Goal: Task Accomplishment & Management: Manage account settings

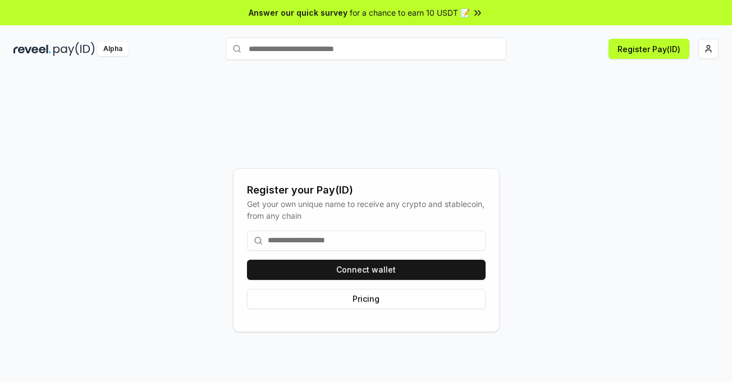
click at [356, 246] on input at bounding box center [366, 241] width 239 height 20
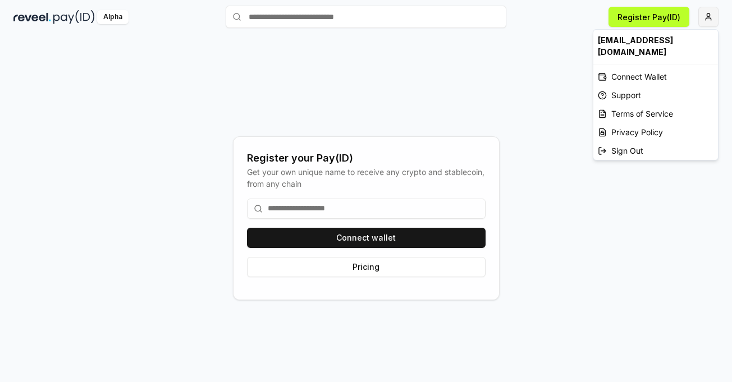
click at [717, 15] on html "Answer our quick survey for a chance to earn 10 USDT 📝 Alpha Register Pay(ID) R…" at bounding box center [366, 191] width 732 height 382
click at [641, 67] on div "Connect Wallet" at bounding box center [656, 76] width 125 height 19
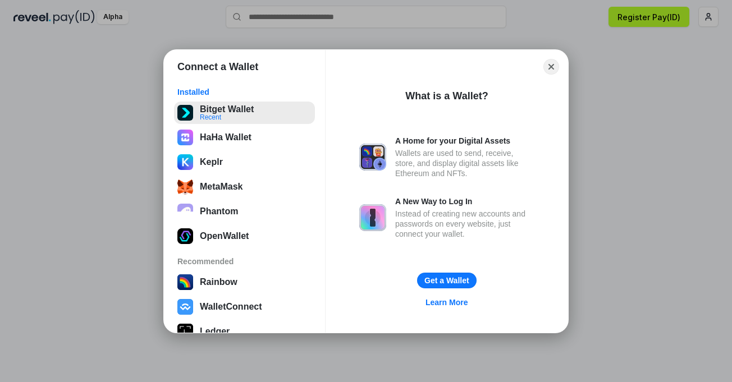
click at [239, 117] on button "Bitget Wallet Recent" at bounding box center [244, 113] width 141 height 22
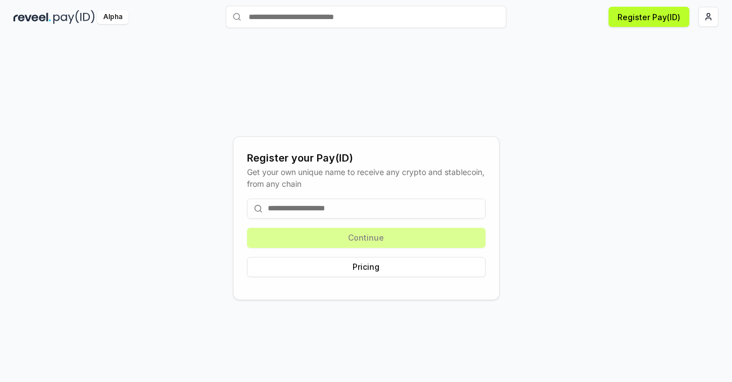
click at [404, 206] on input at bounding box center [366, 209] width 239 height 20
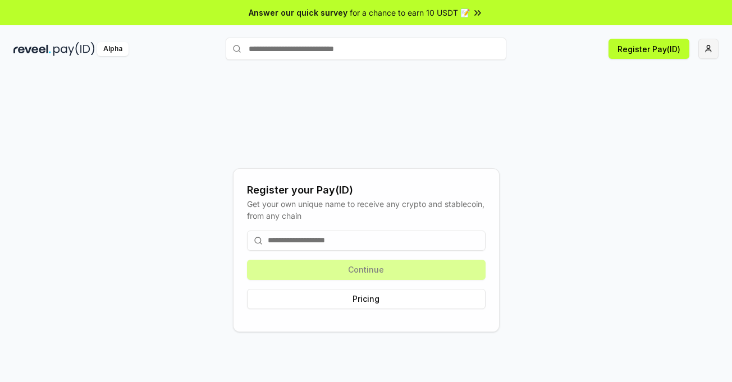
click at [708, 52] on html "Answer our quick survey for a chance to earn 10 USDT 📝 Alpha Register Pay(ID) R…" at bounding box center [366, 191] width 732 height 382
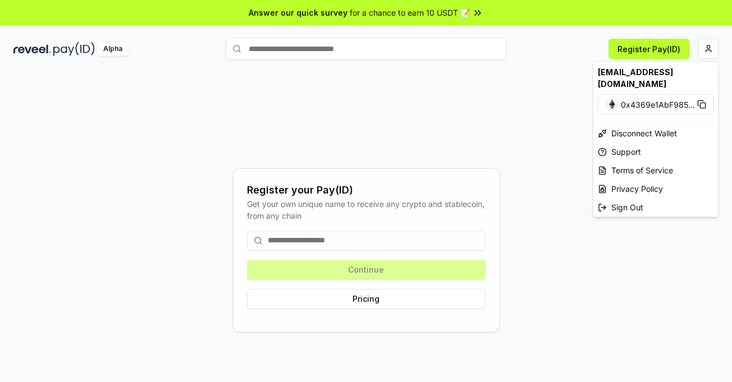
click at [482, 111] on html "Answer our quick survey for a chance to earn 10 USDT 📝 Alpha Register Pay(ID) R…" at bounding box center [366, 191] width 732 height 382
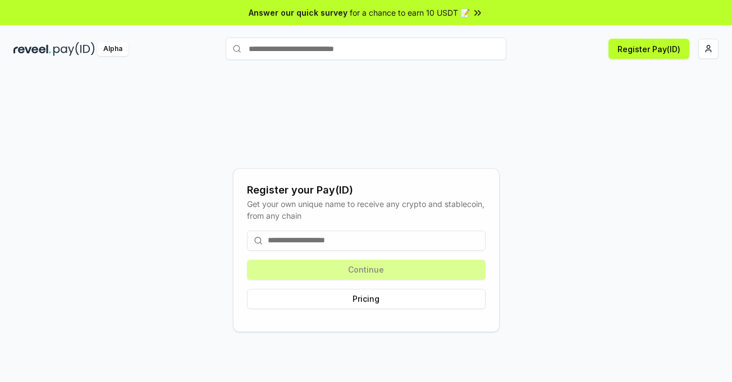
click at [329, 243] on input at bounding box center [366, 241] width 239 height 20
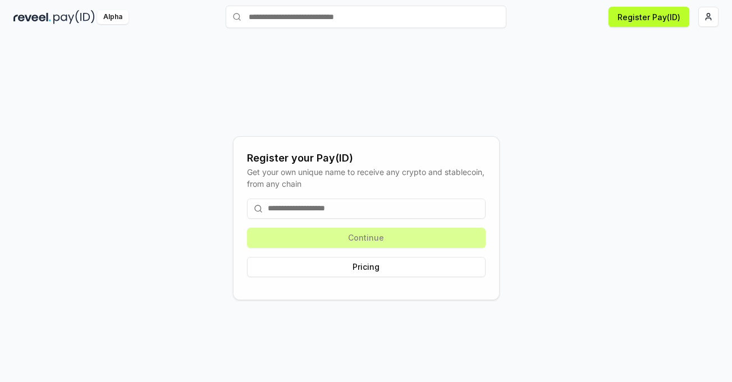
click at [400, 208] on input at bounding box center [366, 209] width 239 height 20
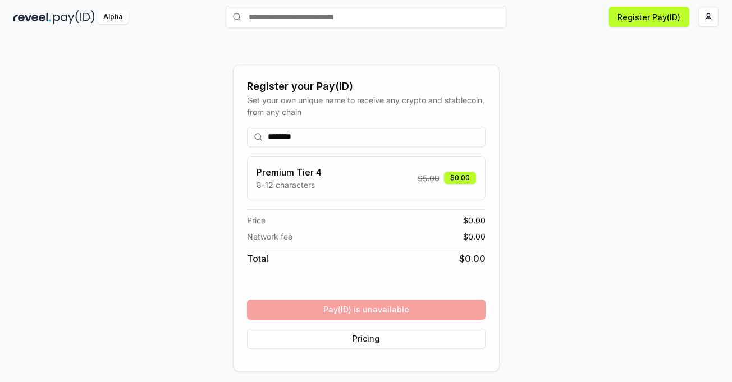
type input "********"
click at [428, 309] on div "******** Premium Tier 4 8-12 characters $ 5.00 $0.00 Price $ 0.00 Network fee $…" at bounding box center [366, 238] width 239 height 240
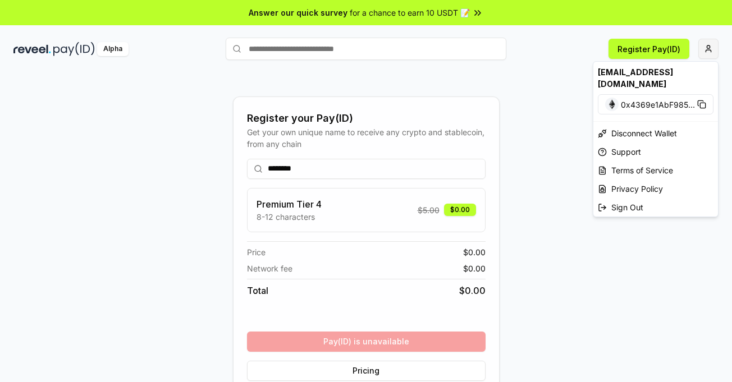
click at [706, 49] on html "Answer our quick survey for a chance to earn 10 USDT 📝 Alpha Register Pay(ID) R…" at bounding box center [366, 191] width 732 height 382
click at [632, 198] on div "Sign Out" at bounding box center [656, 207] width 125 height 19
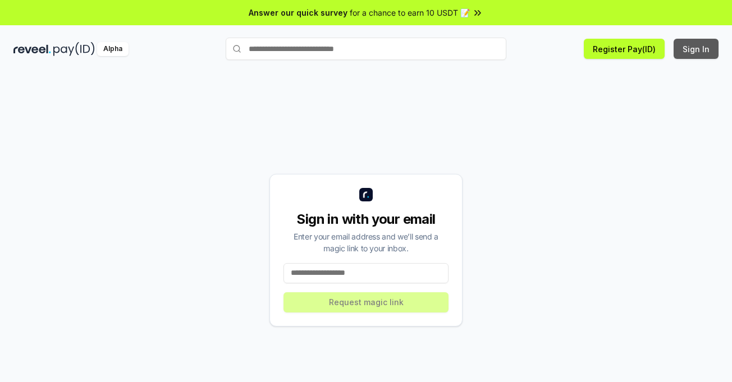
click at [693, 50] on button "Sign In" at bounding box center [696, 49] width 45 height 20
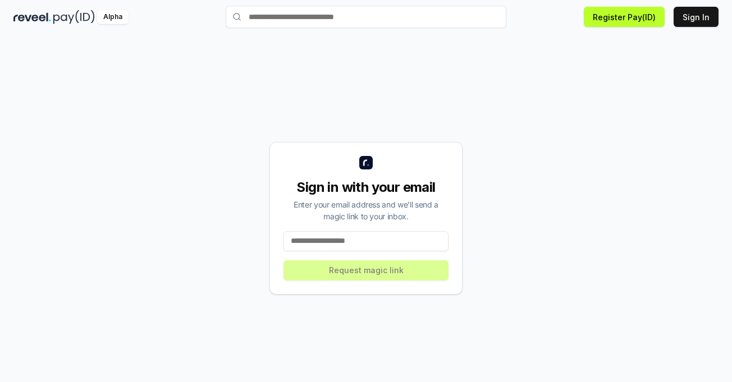
click at [381, 238] on input at bounding box center [366, 241] width 165 height 20
type input "**********"
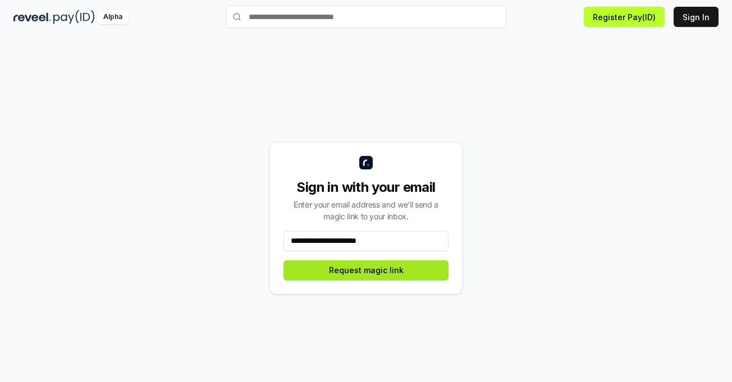
click at [388, 268] on button "Request magic link" at bounding box center [366, 271] width 165 height 20
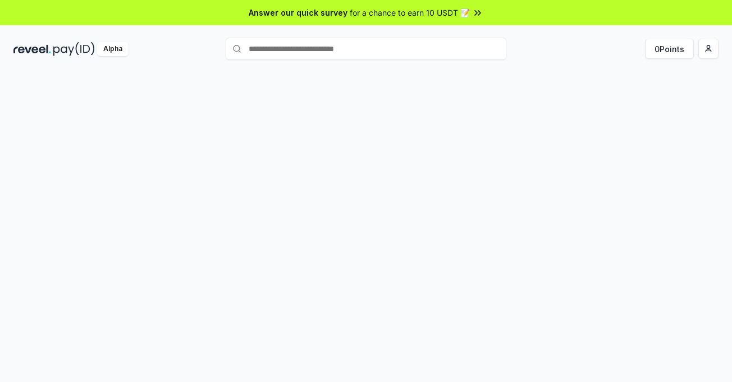
scroll to position [32, 0]
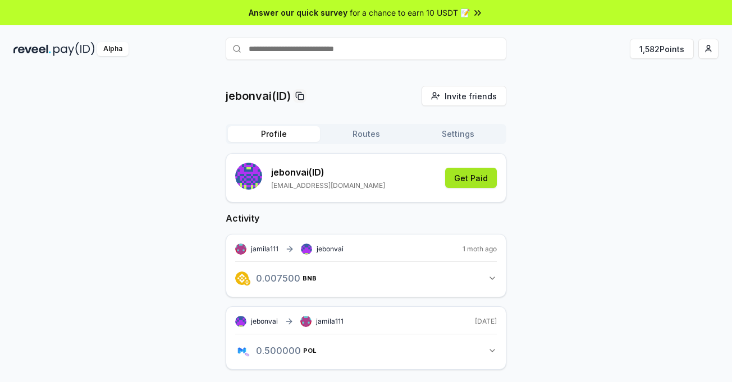
click at [477, 180] on button "Get Paid" at bounding box center [471, 178] width 52 height 20
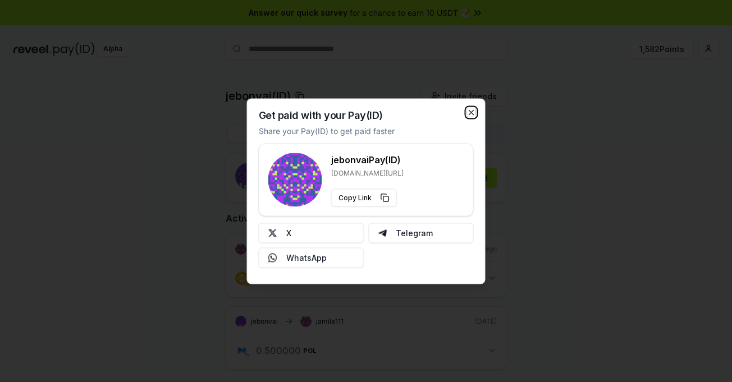
click at [470, 111] on icon "button" at bounding box center [472, 112] width 4 height 4
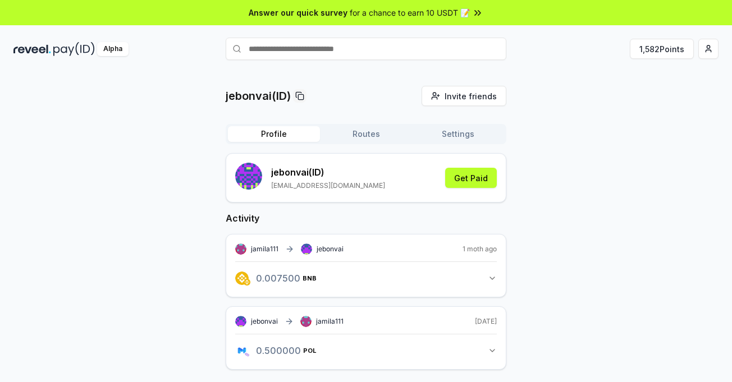
scroll to position [32, 0]
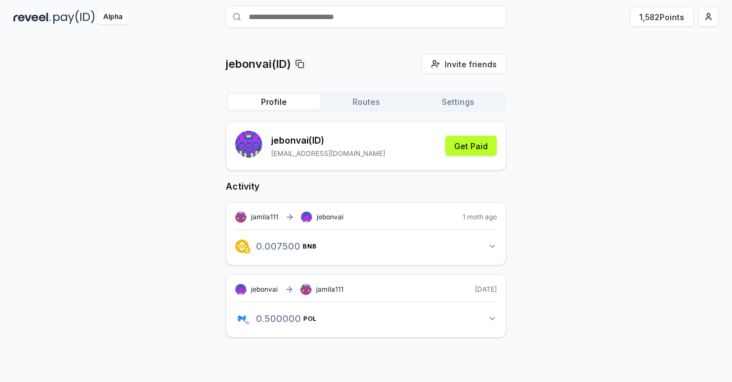
click at [362, 101] on button "Routes" at bounding box center [366, 102] width 92 height 16
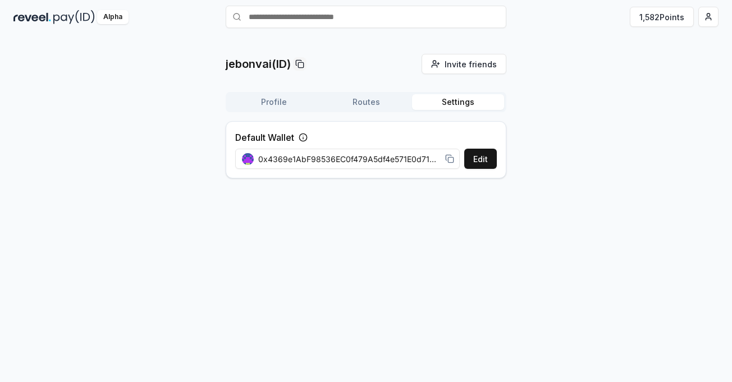
click at [447, 102] on button "Settings" at bounding box center [458, 102] width 92 height 16
click at [281, 102] on button "Profile" at bounding box center [274, 102] width 92 height 16
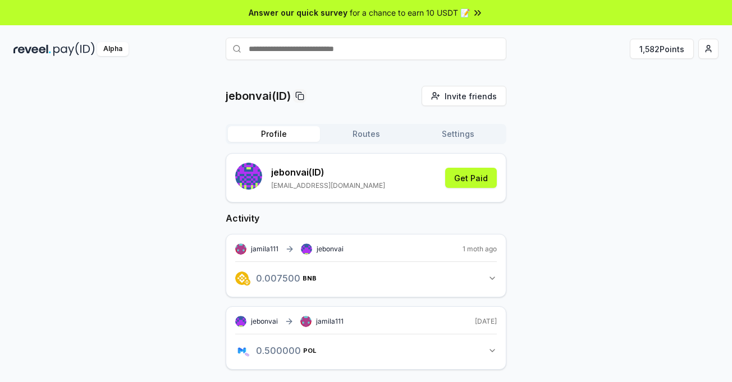
click at [336, 49] on input "text" at bounding box center [366, 49] width 281 height 22
type input "*********"
click at [487, 72] on span "Pay" at bounding box center [490, 70] width 21 height 17
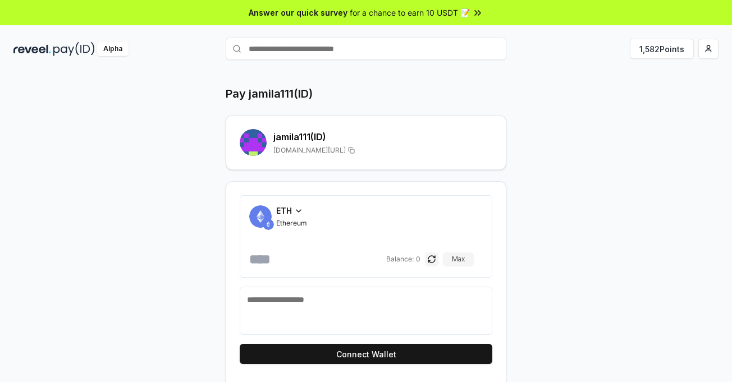
scroll to position [32, 0]
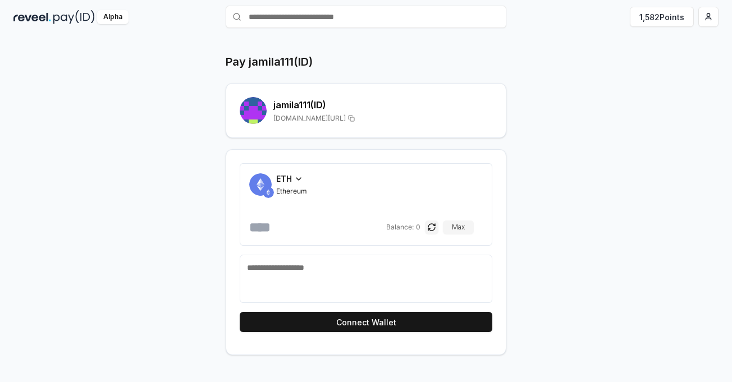
click at [296, 181] on icon at bounding box center [298, 179] width 9 height 9
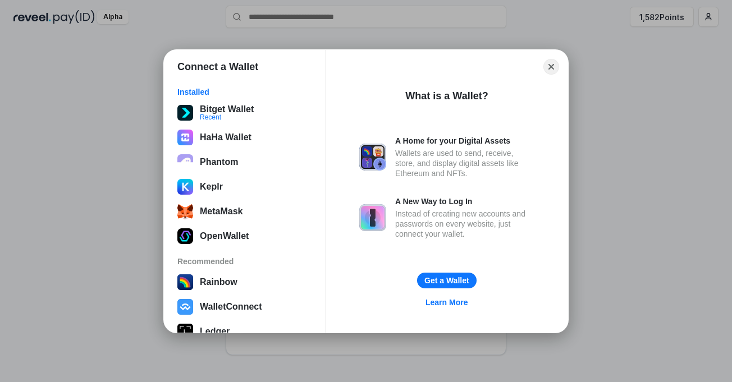
click at [589, 149] on div "Connect a Wallet Installed Bitget Wallet Recent HaHa Wallet Phantom Keplr MetaM…" at bounding box center [366, 191] width 957 height 607
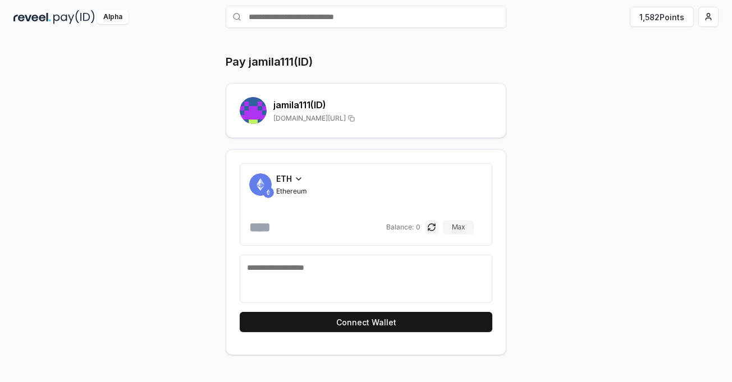
click at [298, 177] on icon at bounding box center [298, 179] width 9 height 9
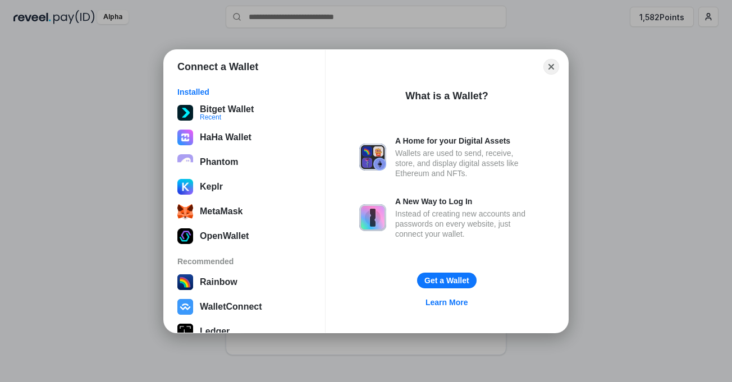
click at [616, 169] on div "Connect a Wallet Installed Bitget Wallet Recent HaHa Wallet Phantom Keplr MetaM…" at bounding box center [366, 191] width 957 height 607
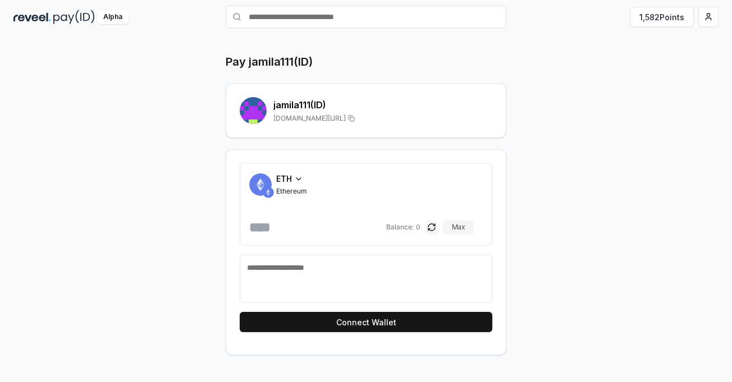
click at [439, 230] on button "button" at bounding box center [431, 227] width 13 height 13
click at [440, 230] on button "button" at bounding box center [440, 227] width 13 height 13
click at [298, 179] on icon at bounding box center [298, 179] width 9 height 9
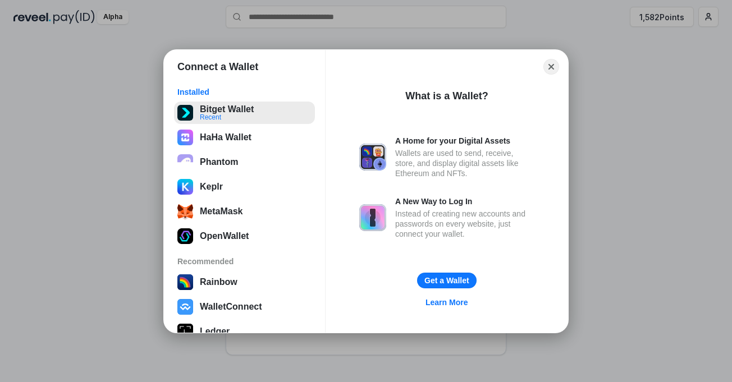
click at [238, 106] on button "Bitget Wallet Recent" at bounding box center [244, 113] width 141 height 22
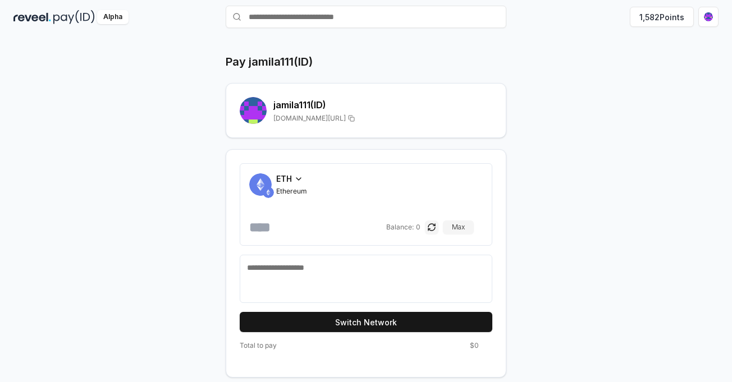
click at [295, 179] on icon at bounding box center [298, 179] width 9 height 9
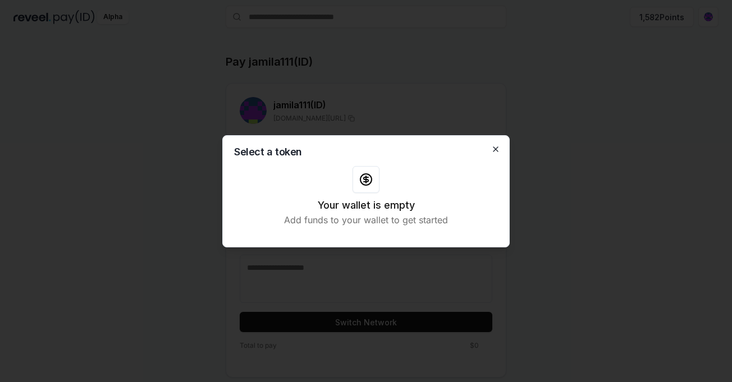
click at [499, 149] on icon "button" at bounding box center [495, 149] width 9 height 9
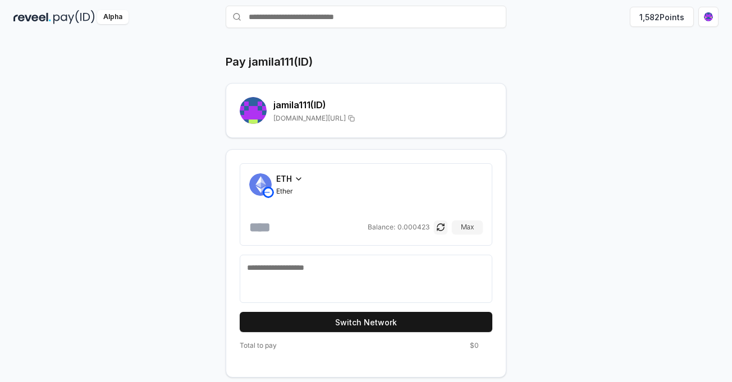
scroll to position [0, 0]
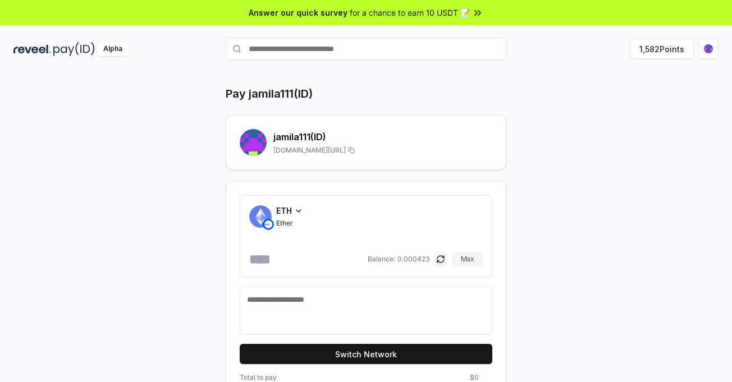
click at [296, 211] on icon at bounding box center [298, 211] width 9 height 9
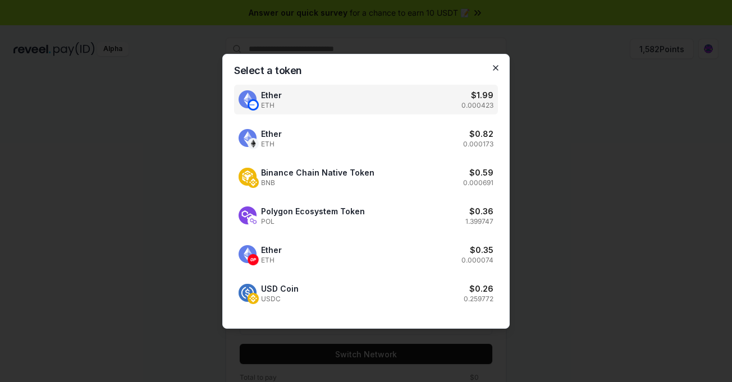
drag, startPoint x: 499, startPoint y: 63, endPoint x: 576, endPoint y: 67, distance: 77.1
click at [499, 63] on icon "button" at bounding box center [495, 67] width 9 height 9
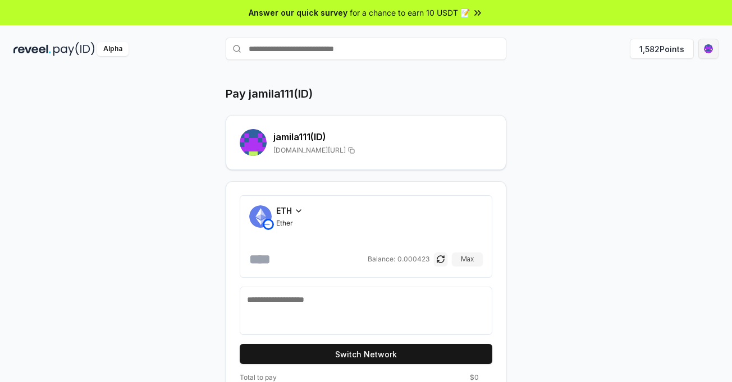
click at [709, 48] on html "Answer our quick survey for a chance to earn 10 USDT 📝 Alpha 1,582 Points Pay j…" at bounding box center [366, 191] width 732 height 382
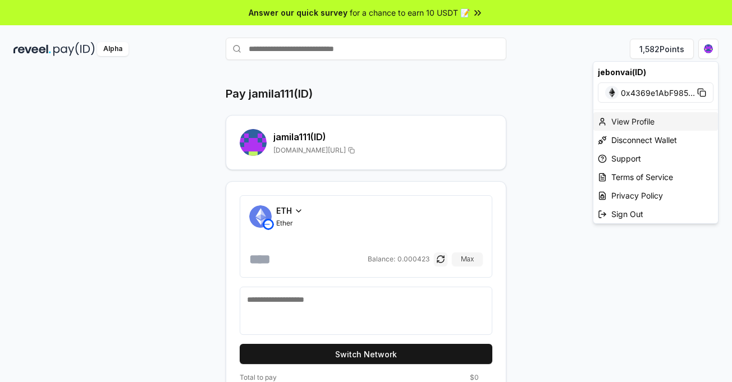
click at [647, 118] on div "View Profile" at bounding box center [656, 121] width 125 height 19
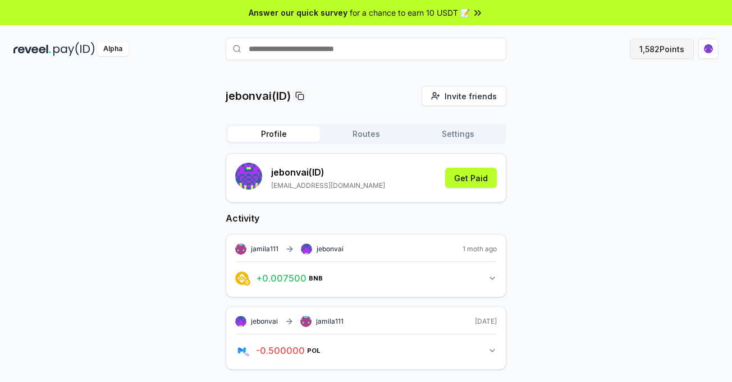
click at [649, 46] on button "1,582 Points" at bounding box center [662, 49] width 64 height 20
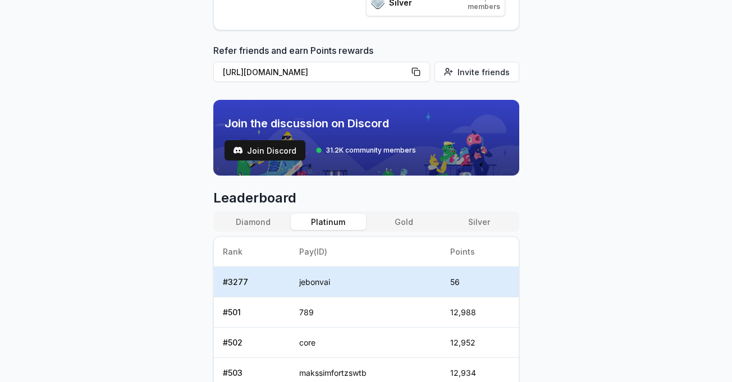
scroll to position [375, 0]
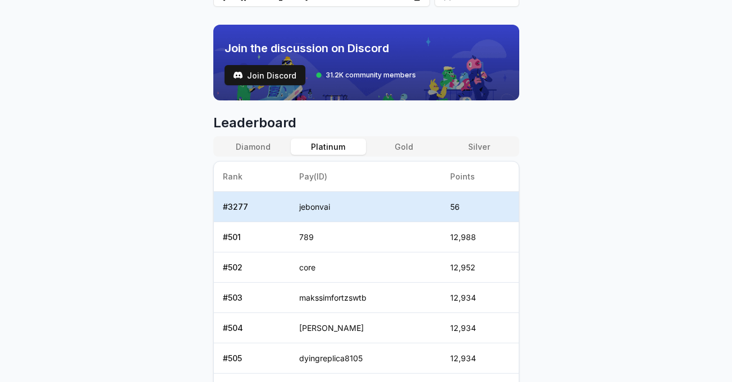
click at [487, 205] on td "56" at bounding box center [480, 207] width 78 height 30
click at [488, 152] on button "Silver" at bounding box center [478, 147] width 75 height 16
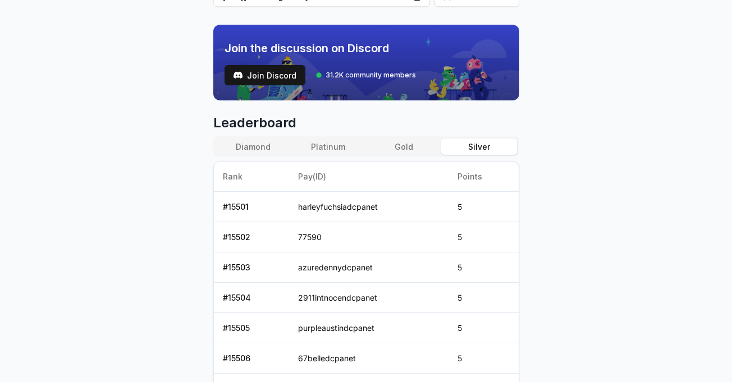
click at [406, 152] on button "Gold" at bounding box center [403, 147] width 75 height 16
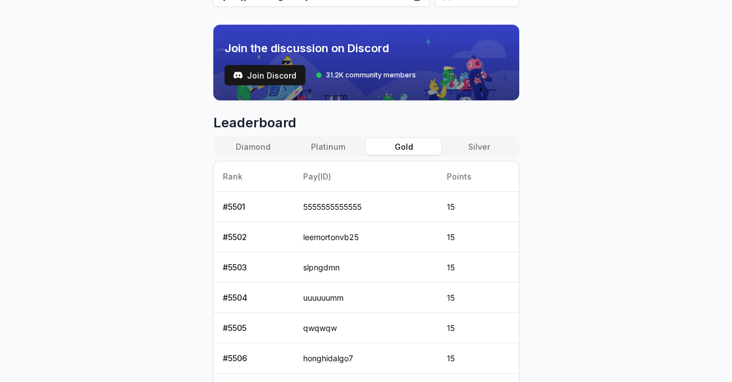
click at [344, 148] on button "Platinum" at bounding box center [328, 147] width 75 height 16
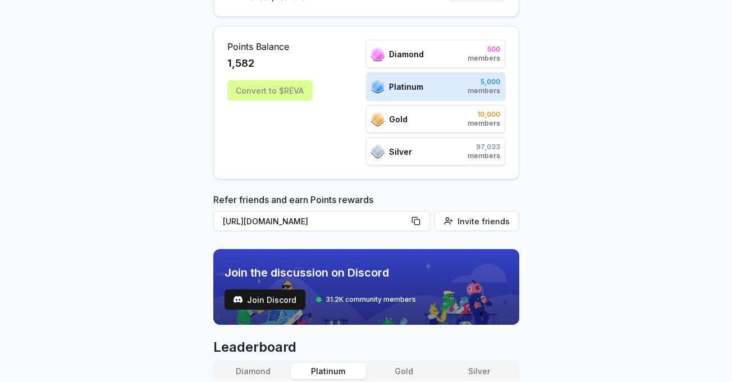
scroll to position [337, 0]
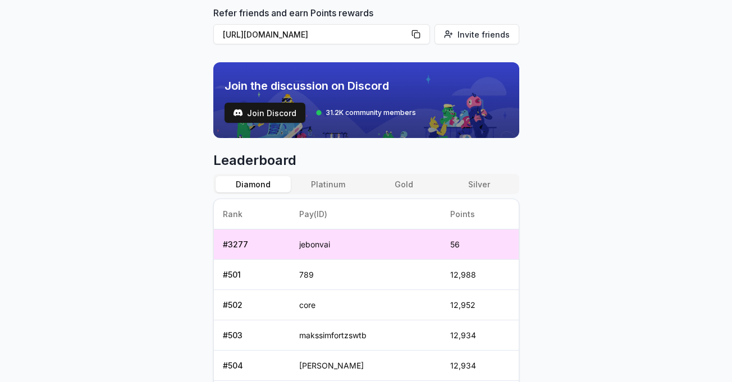
click at [247, 183] on button "Diamond" at bounding box center [253, 184] width 75 height 16
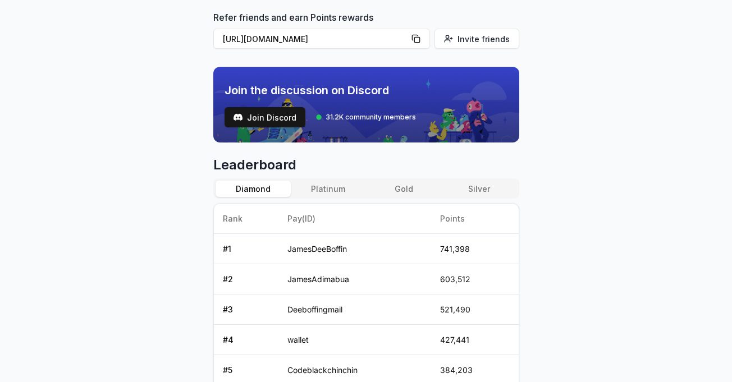
scroll to position [258, 0]
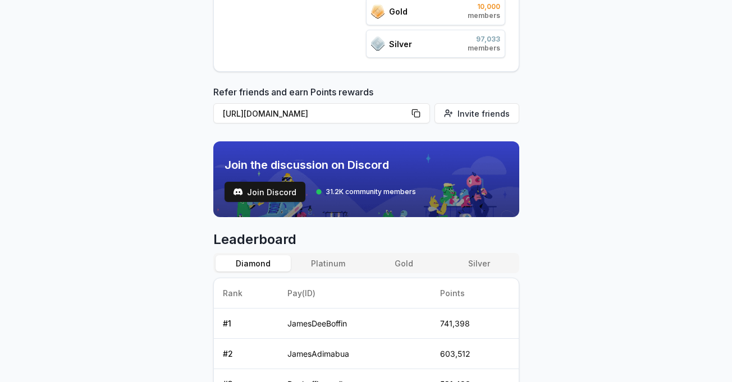
click at [336, 267] on button "Platinum" at bounding box center [328, 264] width 75 height 16
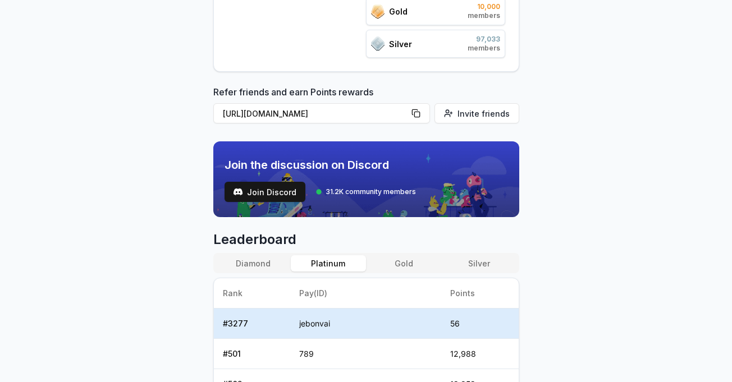
scroll to position [370, 0]
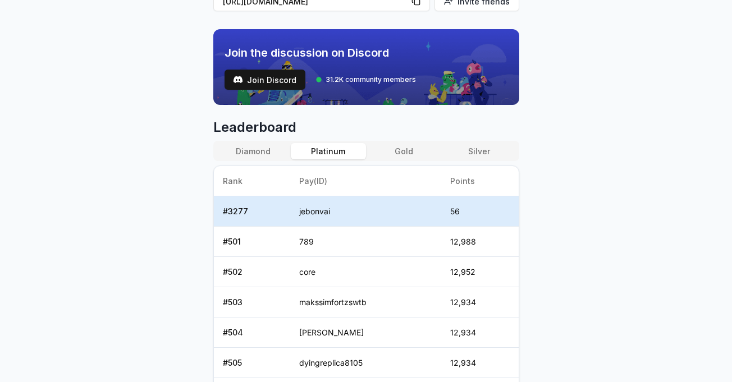
click at [263, 152] on button "Diamond" at bounding box center [253, 151] width 75 height 16
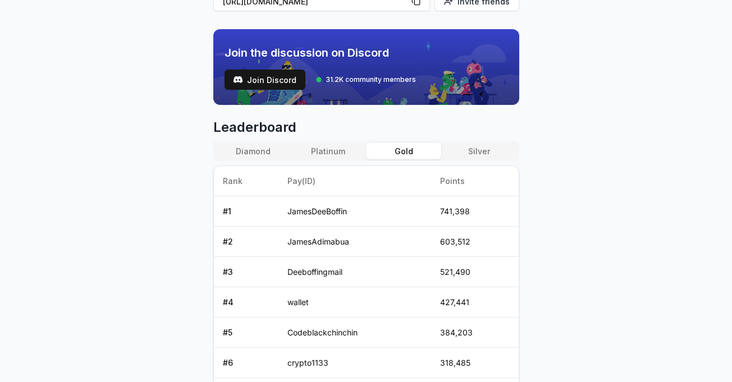
click at [395, 149] on button "Gold" at bounding box center [403, 151] width 75 height 16
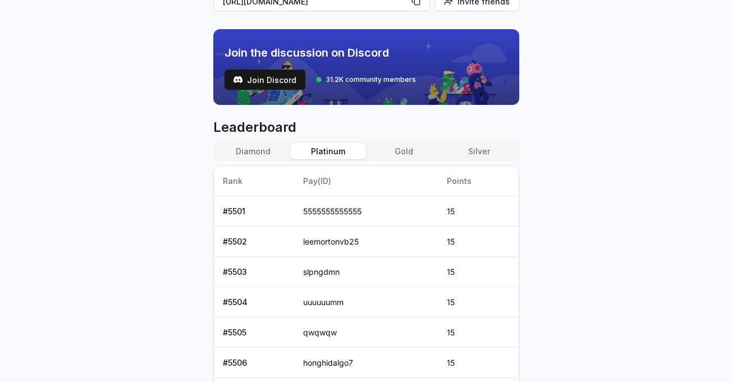
click at [321, 155] on button "Platinum" at bounding box center [328, 151] width 75 height 16
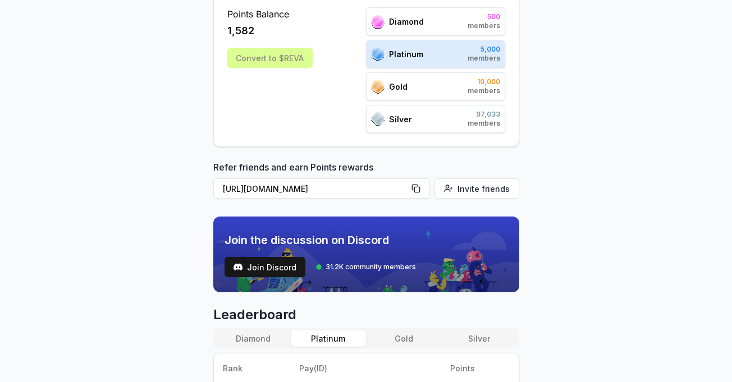
scroll to position [33, 0]
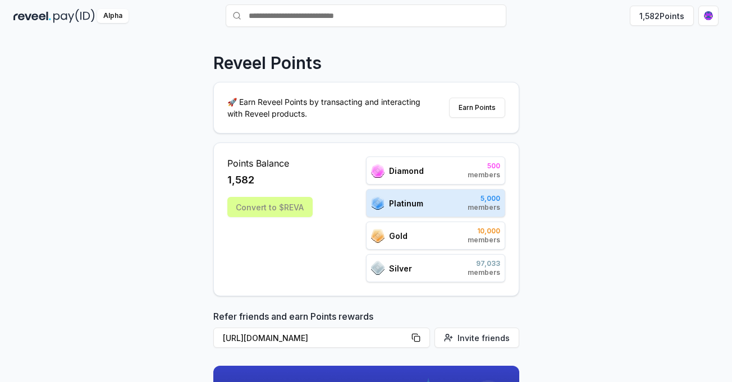
click at [288, 210] on div "Convert to $REVA" at bounding box center [269, 207] width 85 height 20
click at [264, 214] on div "Convert to $REVA" at bounding box center [269, 207] width 85 height 20
click at [265, 213] on div "Convert to $REVA" at bounding box center [269, 207] width 85 height 20
click at [265, 210] on div "Convert to $REVA" at bounding box center [269, 207] width 85 height 20
click at [265, 211] on div "Convert to $REVA" at bounding box center [269, 207] width 85 height 20
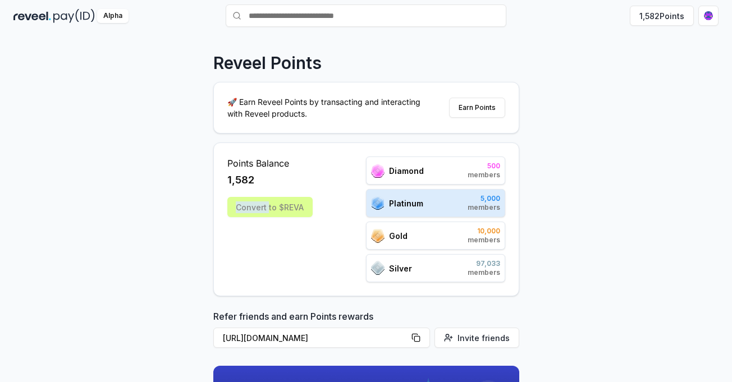
click at [270, 212] on div "Convert to $REVA" at bounding box center [269, 207] width 85 height 20
drag, startPoint x: 274, startPoint y: 213, endPoint x: 290, endPoint y: 237, distance: 28.4
click at [275, 216] on div "Convert to $REVA" at bounding box center [269, 207] width 85 height 20
click at [290, 238] on div "Points Balance 1,582 Convert to $REVA" at bounding box center [269, 220] width 85 height 126
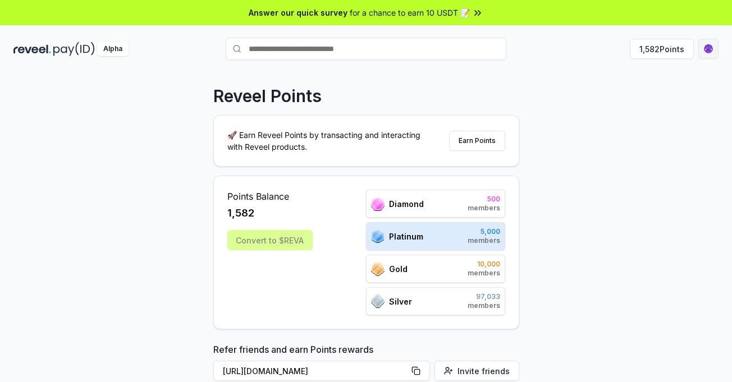
click at [707, 51] on html "Answer our quick survey for a chance to earn 10 USDT 📝 Alpha 1,582 Points Revee…" at bounding box center [366, 191] width 732 height 382
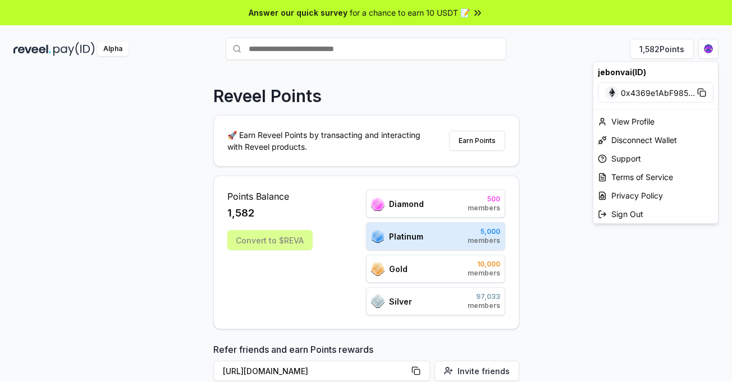
click at [385, 44] on html "Answer our quick survey for a chance to earn 10 USDT 📝 Alpha 1,582 Points Revee…" at bounding box center [366, 191] width 732 height 382
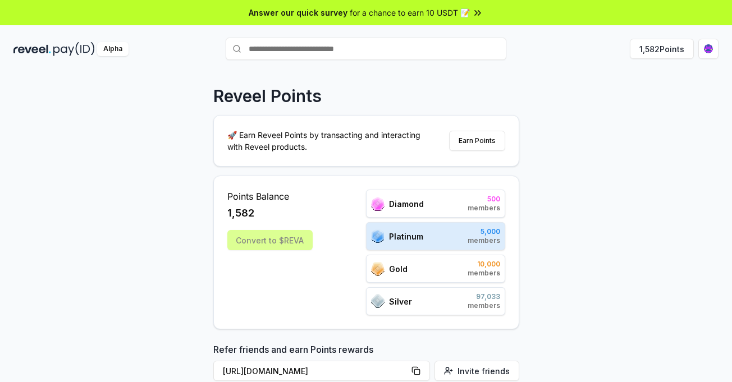
click at [382, 48] on input "text" at bounding box center [366, 49] width 281 height 22
type input "*********"
drag, startPoint x: 491, startPoint y: 70, endPoint x: 479, endPoint y: 93, distance: 25.9
click at [492, 70] on span "Pay" at bounding box center [490, 70] width 21 height 17
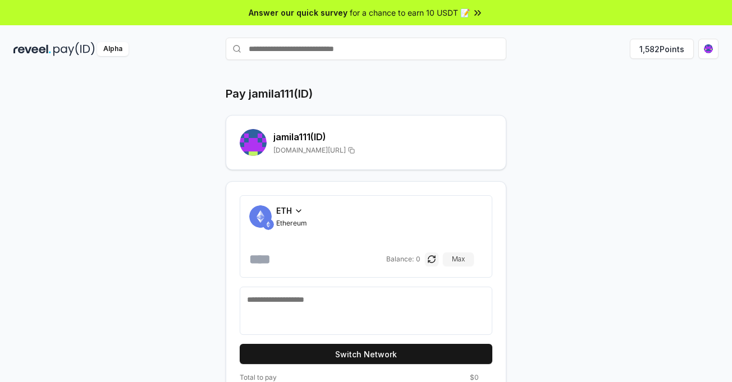
click at [298, 211] on icon at bounding box center [298, 211] width 9 height 9
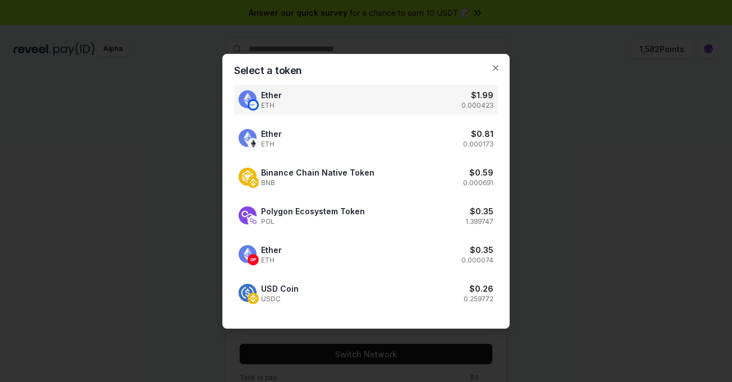
drag, startPoint x: 496, startPoint y: 65, endPoint x: 521, endPoint y: 103, distance: 45.5
click at [496, 64] on icon "button" at bounding box center [495, 67] width 9 height 9
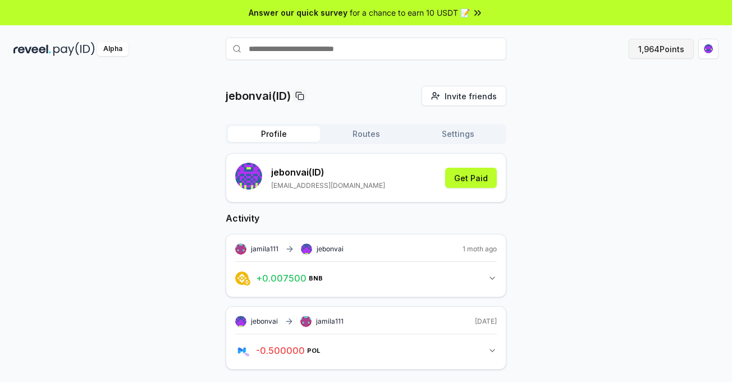
click at [680, 52] on button "1,964 Points" at bounding box center [661, 49] width 65 height 20
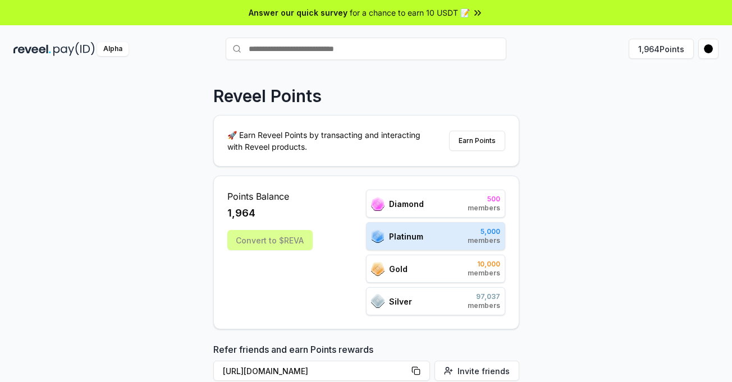
click at [544, 291] on div "Reveel Points 🚀 Earn Reveel Points by transacting and interacting with Reveel p…" at bounding box center [366, 238] width 732 height 351
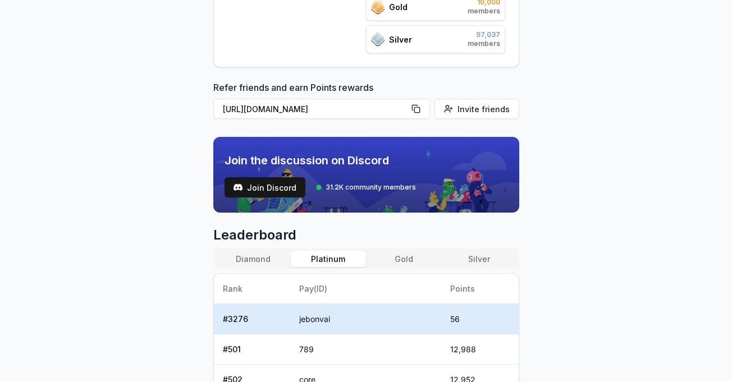
scroll to position [375, 0]
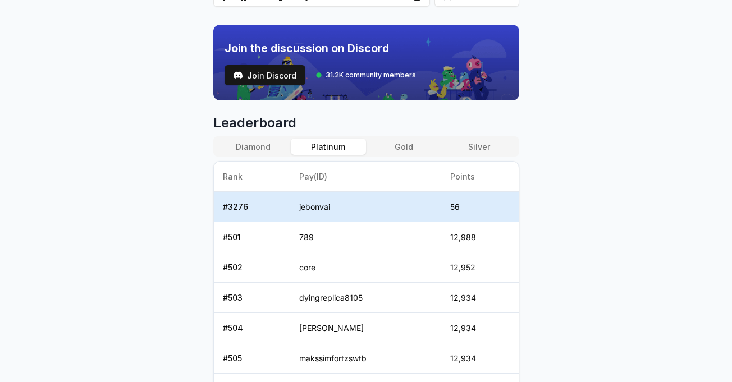
click at [242, 151] on button "Diamond" at bounding box center [253, 147] width 75 height 16
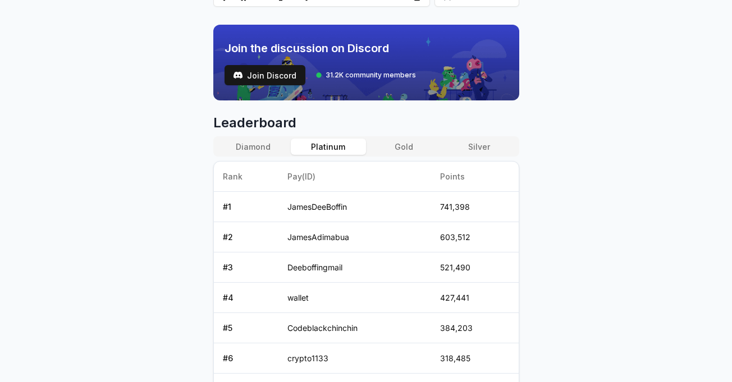
click at [336, 149] on button "Platinum" at bounding box center [328, 147] width 75 height 16
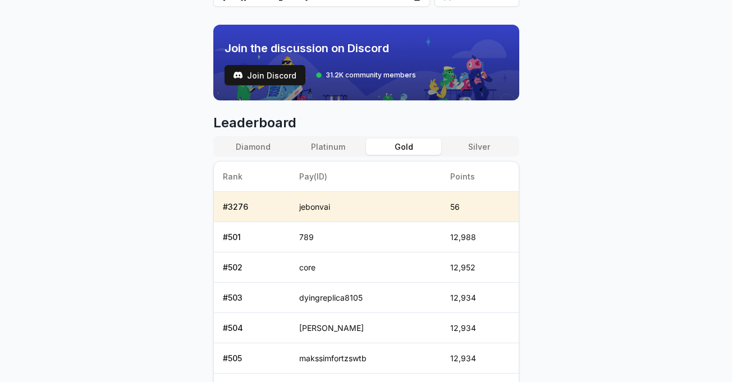
click at [408, 150] on button "Gold" at bounding box center [403, 147] width 75 height 16
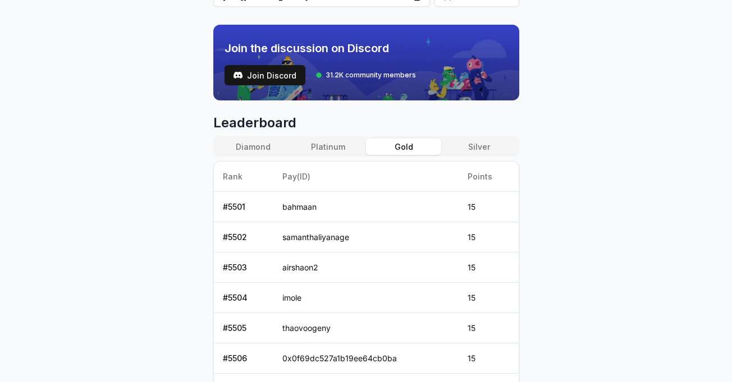
click at [480, 149] on button "Silver" at bounding box center [478, 147] width 75 height 16
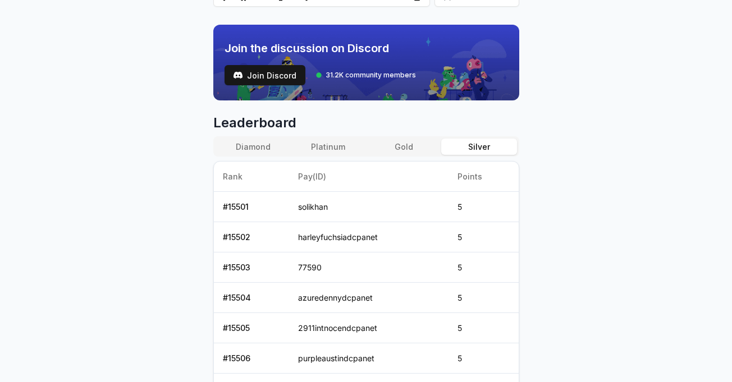
click at [407, 153] on button "Gold" at bounding box center [403, 147] width 75 height 16
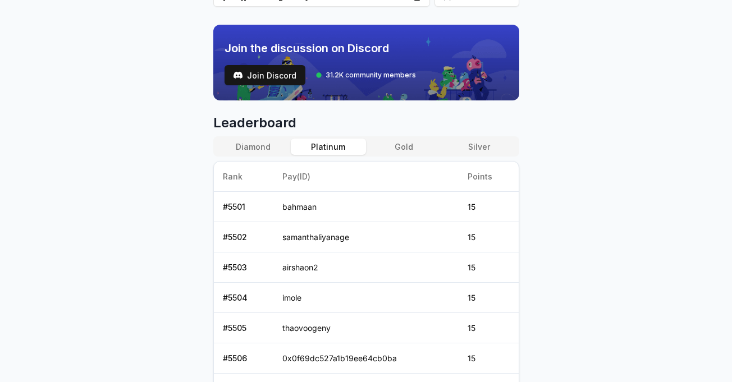
click at [330, 151] on button "Platinum" at bounding box center [328, 147] width 75 height 16
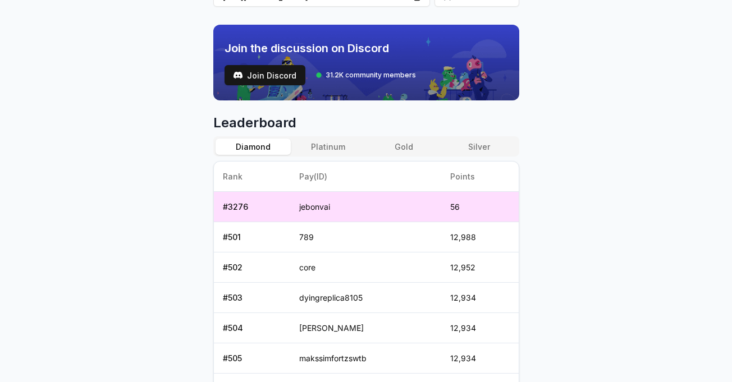
click at [258, 150] on button "Diamond" at bounding box center [253, 147] width 75 height 16
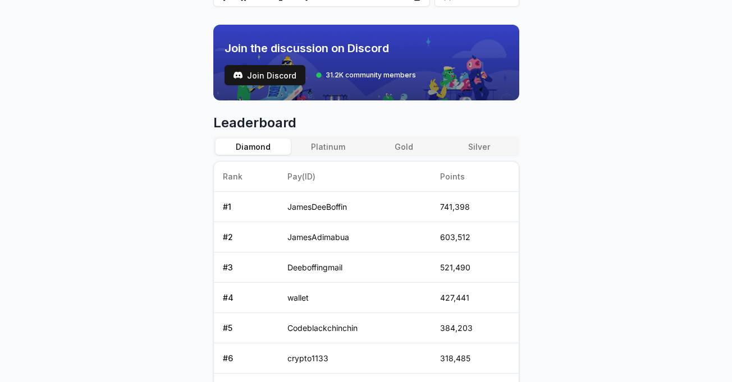
click at [587, 280] on body "Answer our quick survey for a chance to earn 10 USDT 📝 Alpha 1,964 Points Revee…" at bounding box center [366, 191] width 732 height 382
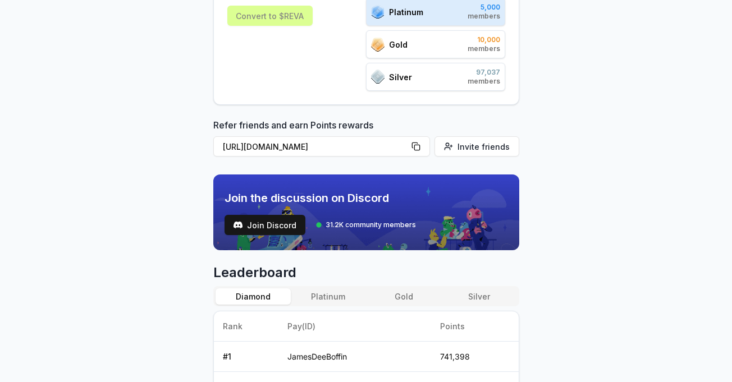
scroll to position [112, 0]
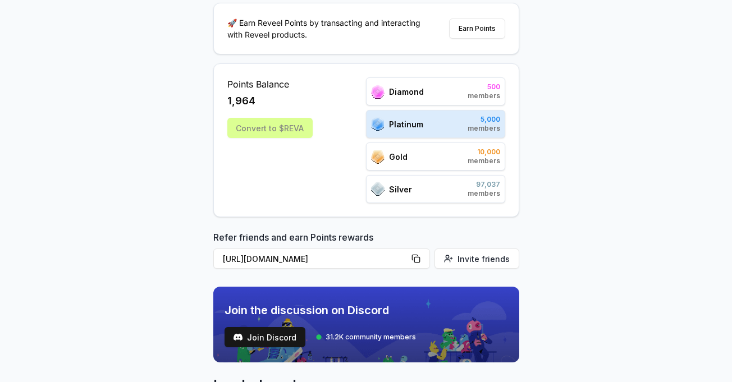
click at [607, 257] on div "Reveel Points 🚀 Earn Reveel Points by transacting and interacting with Reveel p…" at bounding box center [366, 126] width 732 height 351
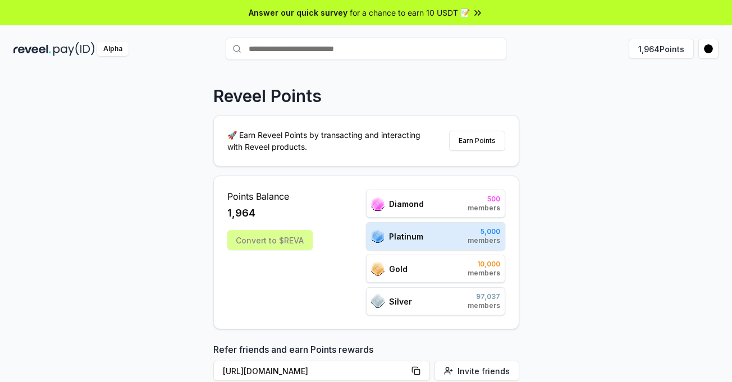
scroll to position [38, 0]
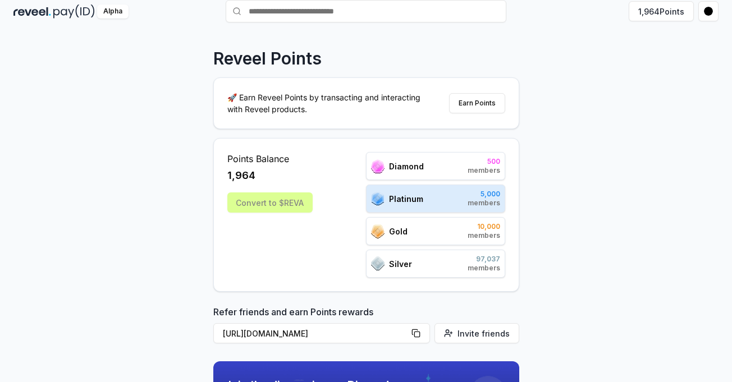
click at [134, 66] on div "Reveel Points 🚀 Earn Reveel Points by transacting and interacting with Reveel p…" at bounding box center [366, 201] width 732 height 351
click at [76, 130] on div "Reveel Points 🚀 Earn Reveel Points by transacting and interacting with Reveel p…" at bounding box center [366, 201] width 732 height 351
click at [122, 242] on div "Reveel Points 🚀 Earn Reveel Points by transacting and interacting with Reveel p…" at bounding box center [366, 201] width 732 height 351
click at [188, 173] on div "Reveel Points 🚀 Earn Reveel Points by transacting and interacting with Reveel p…" at bounding box center [366, 201] width 732 height 351
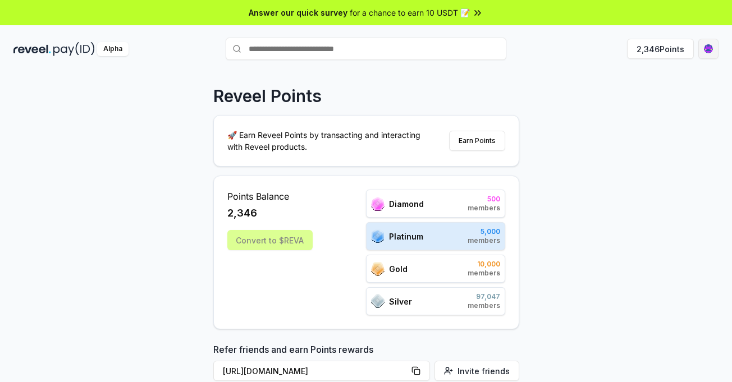
click at [712, 51] on html "Answer our quick survey for a chance to earn 10 USDT 📝 Alpha 2,346 Points Revee…" at bounding box center [366, 191] width 732 height 382
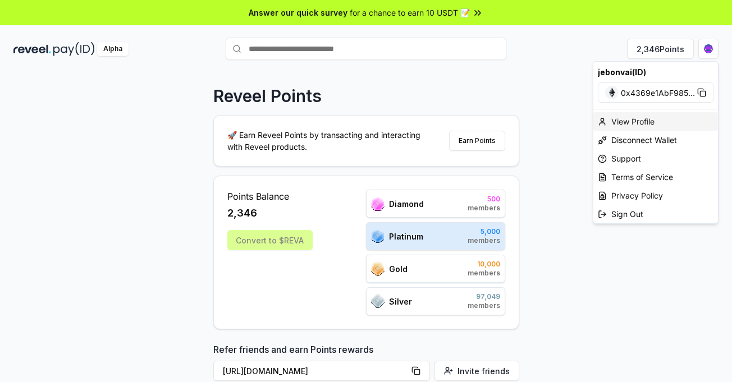
drag, startPoint x: 633, startPoint y: 124, endPoint x: 646, endPoint y: 119, distance: 13.9
click at [633, 124] on div "View Profile" at bounding box center [656, 121] width 125 height 19
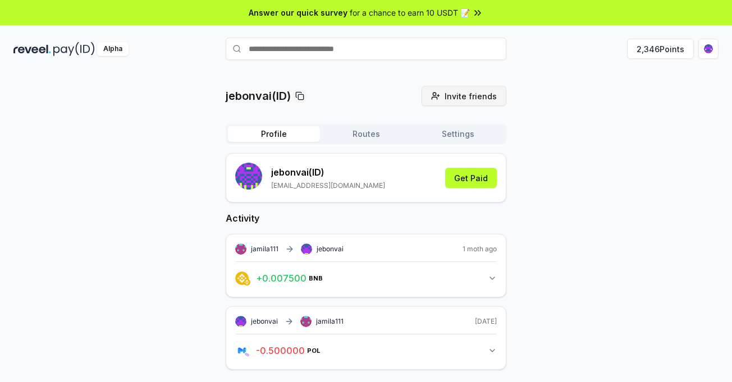
click at [459, 101] on span "Invite friends" at bounding box center [471, 96] width 52 height 12
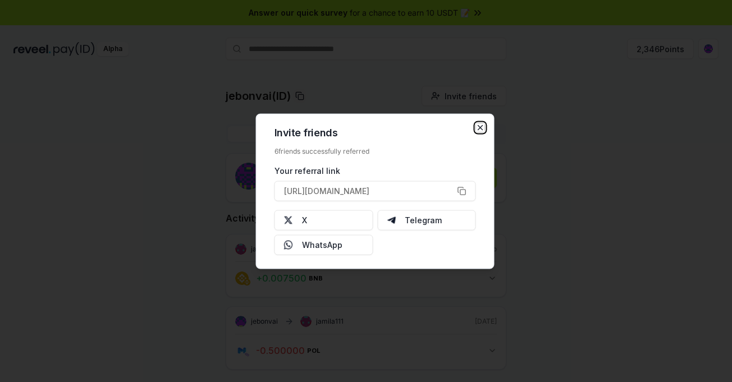
click at [480, 127] on icon "button" at bounding box center [481, 127] width 4 height 4
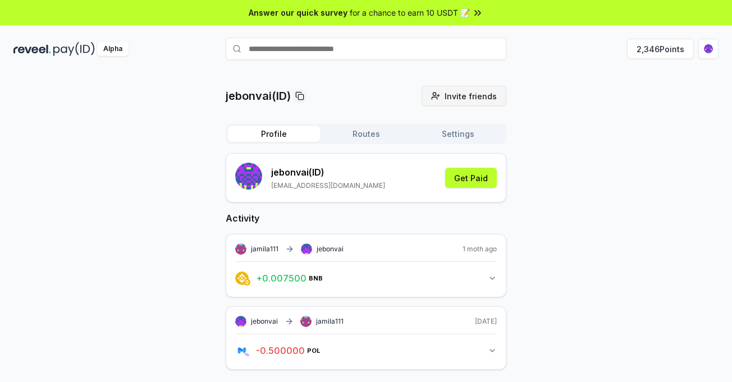
click at [471, 98] on span "Invite friends" at bounding box center [471, 96] width 52 height 12
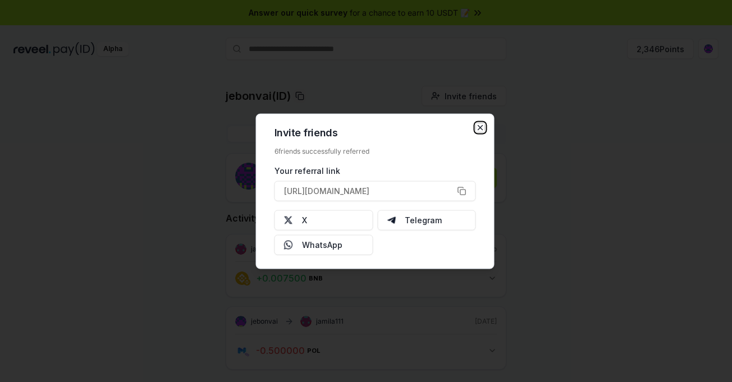
click at [482, 128] on icon "button" at bounding box center [480, 127] width 9 height 9
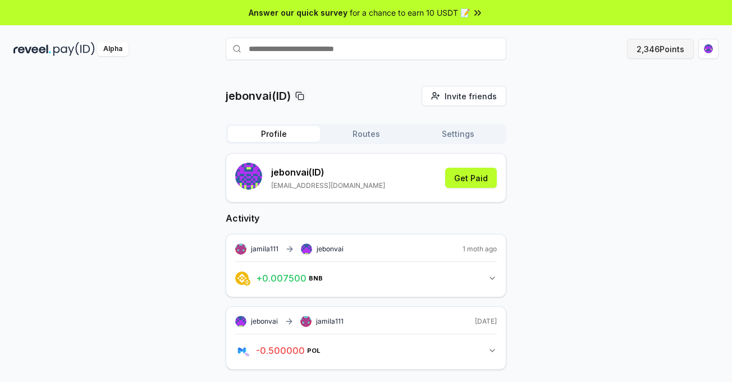
click at [653, 49] on button "2,346 Points" at bounding box center [660, 49] width 67 height 20
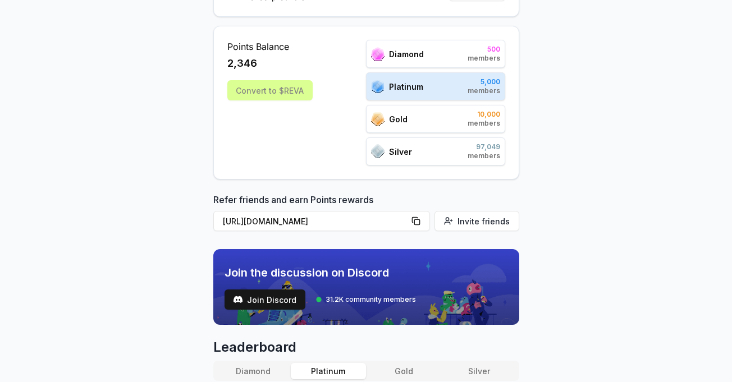
scroll to position [187, 0]
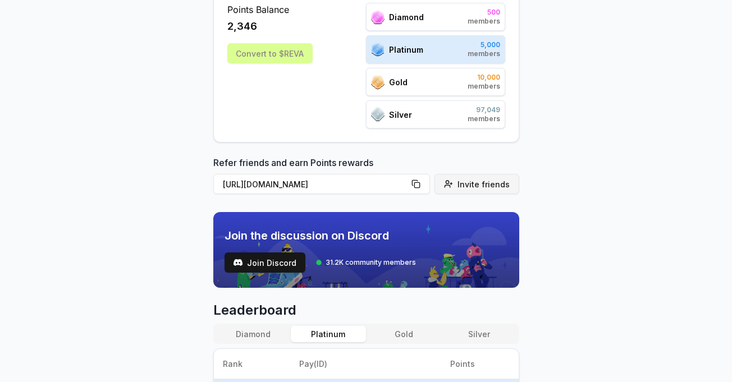
click at [484, 187] on span "Invite friends" at bounding box center [484, 185] width 52 height 12
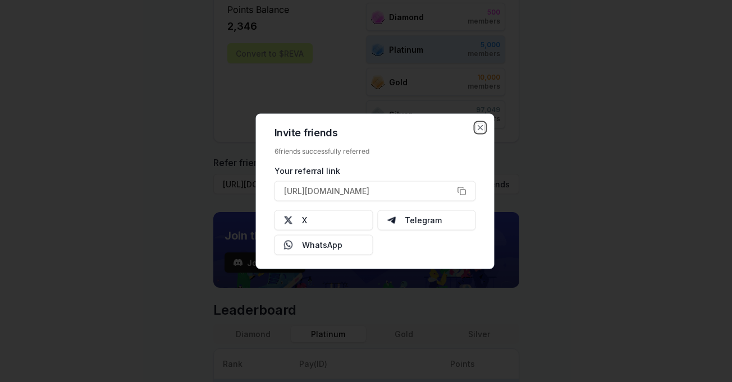
drag, startPoint x: 480, startPoint y: 129, endPoint x: 544, endPoint y: 140, distance: 65.0
click at [480, 129] on icon "button" at bounding box center [480, 127] width 9 height 9
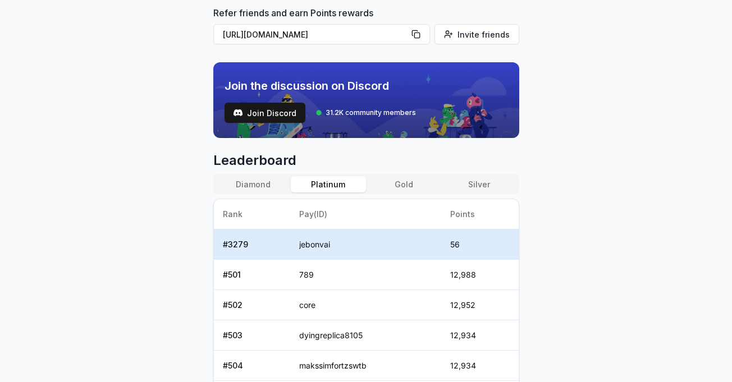
scroll to position [375, 0]
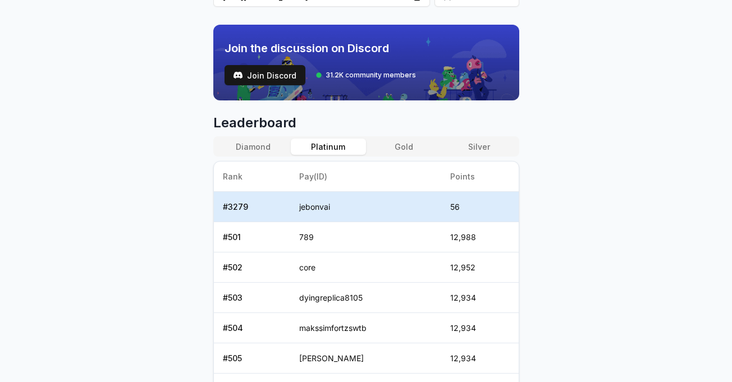
click at [258, 148] on button "Diamond" at bounding box center [253, 147] width 75 height 16
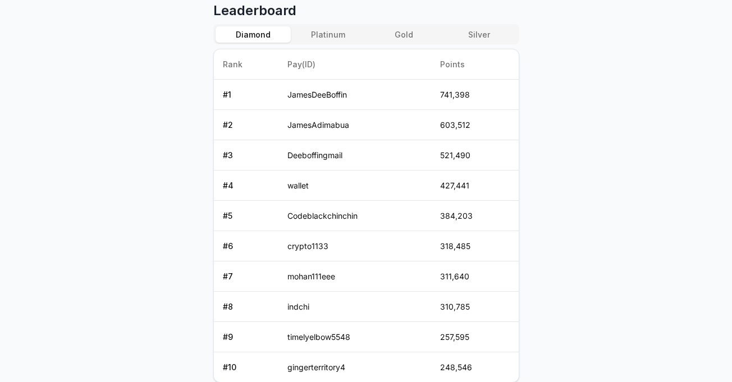
scroll to position [412, 0]
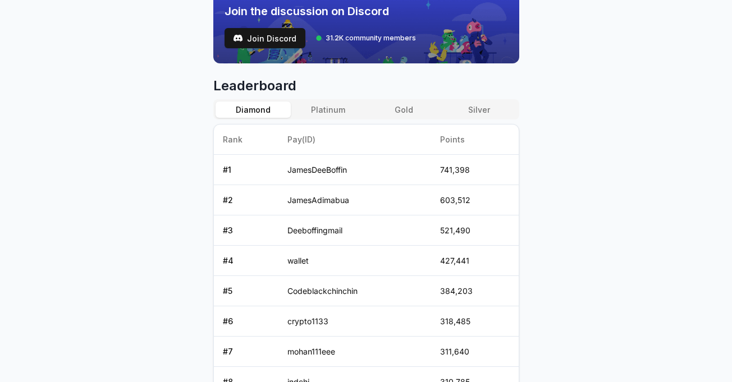
click at [322, 112] on button "Platinum" at bounding box center [328, 110] width 75 height 16
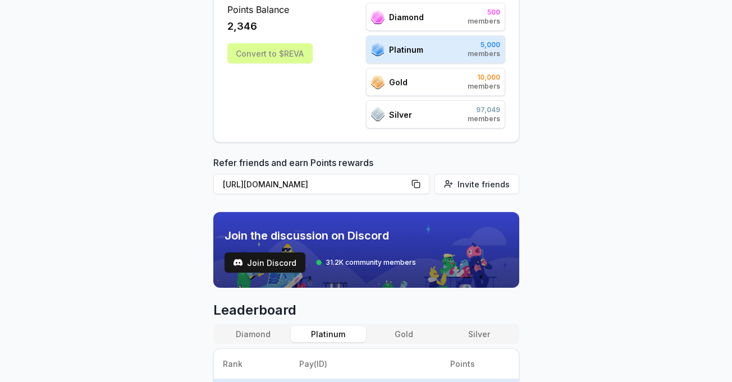
scroll to position [337, 0]
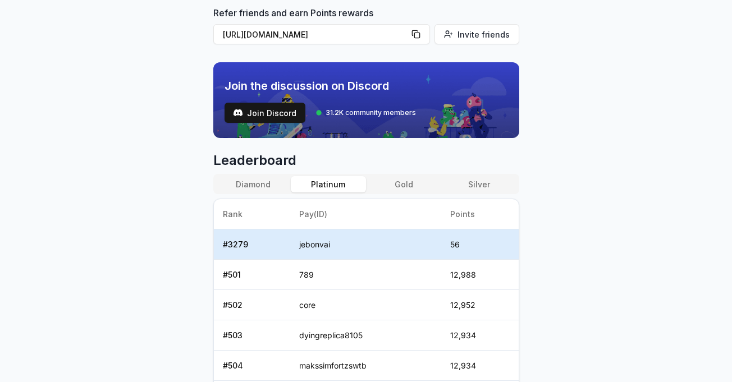
click at [402, 184] on button "Gold" at bounding box center [403, 184] width 75 height 16
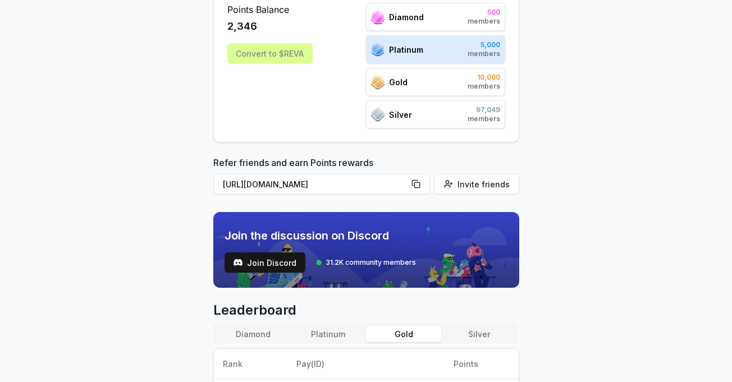
scroll to position [38, 0]
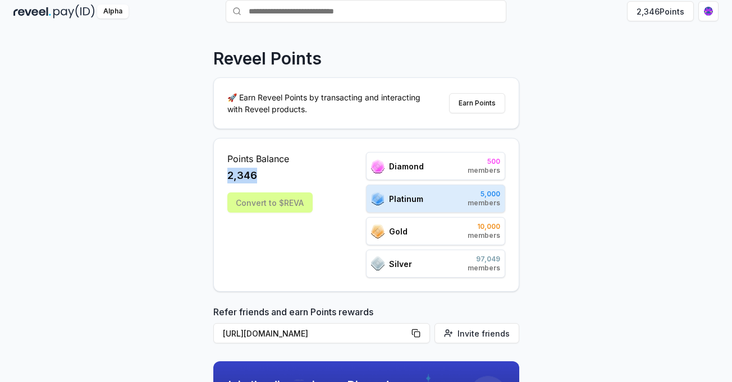
drag, startPoint x: 275, startPoint y: 180, endPoint x: 207, endPoint y: 170, distance: 68.6
click at [207, 170] on div "Reveel Points 🚀 Earn Reveel Points by transacting and interacting with Reveel p…" at bounding box center [366, 201] width 732 height 351
click at [285, 181] on div "2,346" at bounding box center [269, 176] width 85 height 16
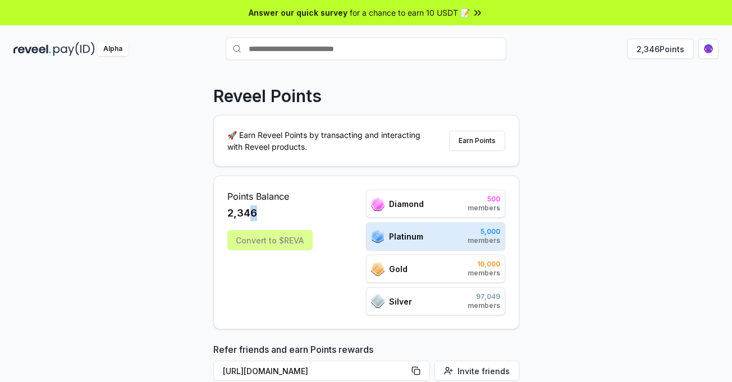
drag, startPoint x: 249, startPoint y: 212, endPoint x: 255, endPoint y: 212, distance: 6.2
click at [255, 212] on span "2,346" at bounding box center [242, 214] width 30 height 16
click at [566, 227] on div "Reveel Points 🚀 Earn Reveel Points by transacting and interacting with Reveel p…" at bounding box center [366, 238] width 732 height 351
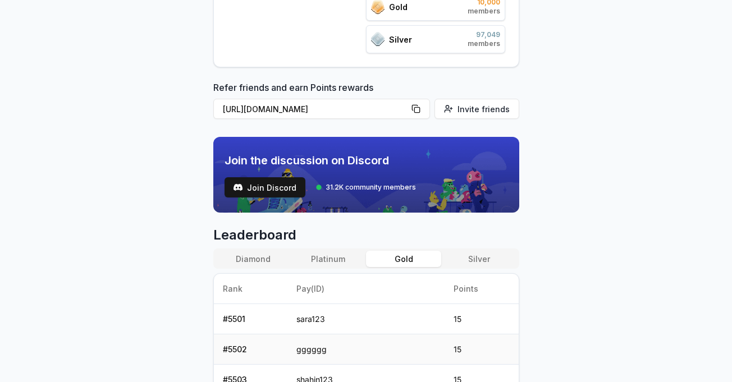
scroll to position [337, 0]
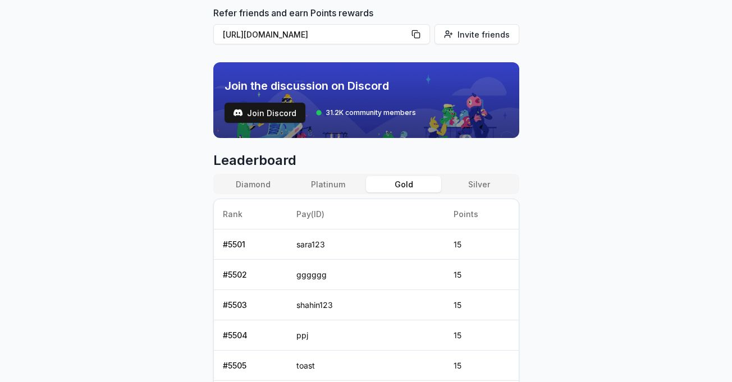
click at [243, 189] on button "Diamond" at bounding box center [253, 184] width 75 height 16
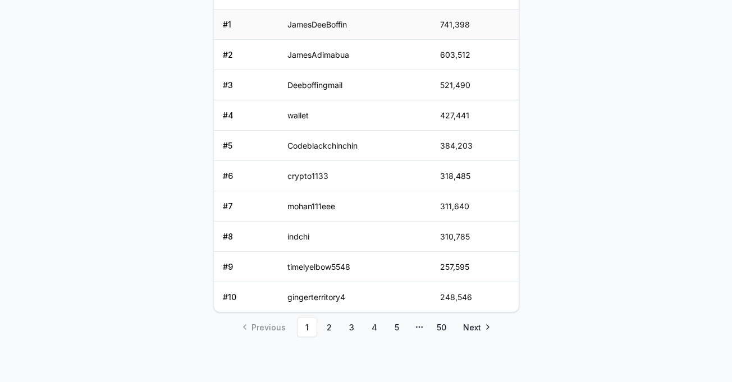
scroll to position [332, 0]
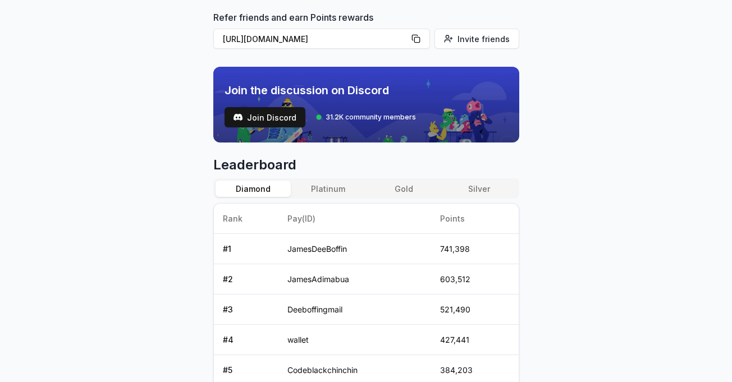
click at [336, 191] on button "Platinum" at bounding box center [328, 189] width 75 height 16
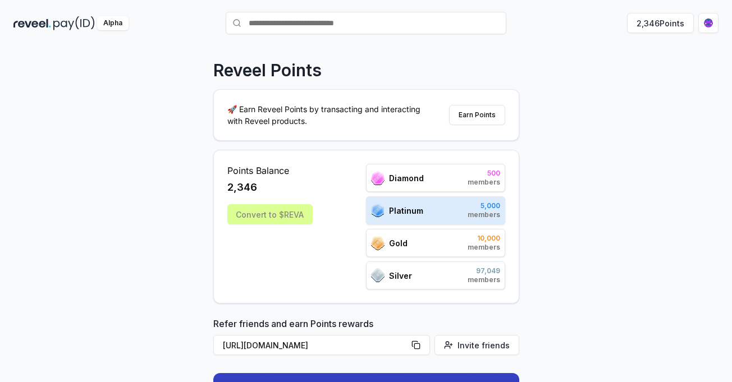
scroll to position [0, 0]
